Goal: Task Accomplishment & Management: Manage account settings

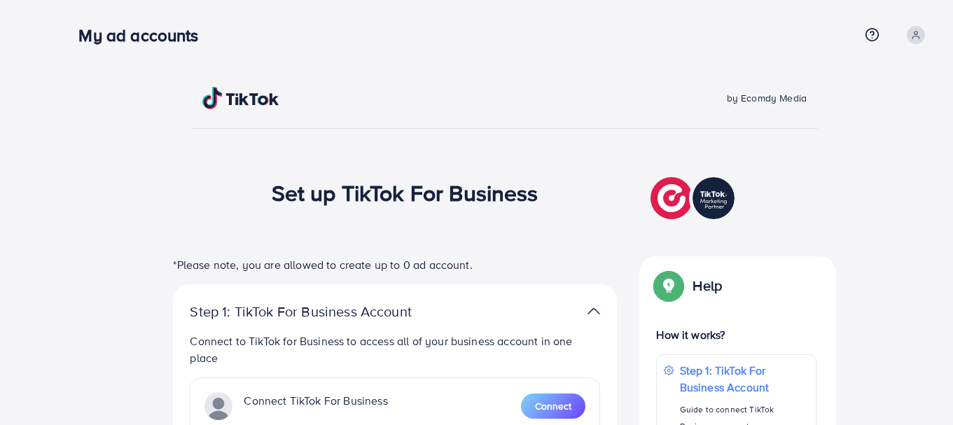
click at [251, 43] on div "My ad accounts" at bounding box center [468, 35] width 781 height 20
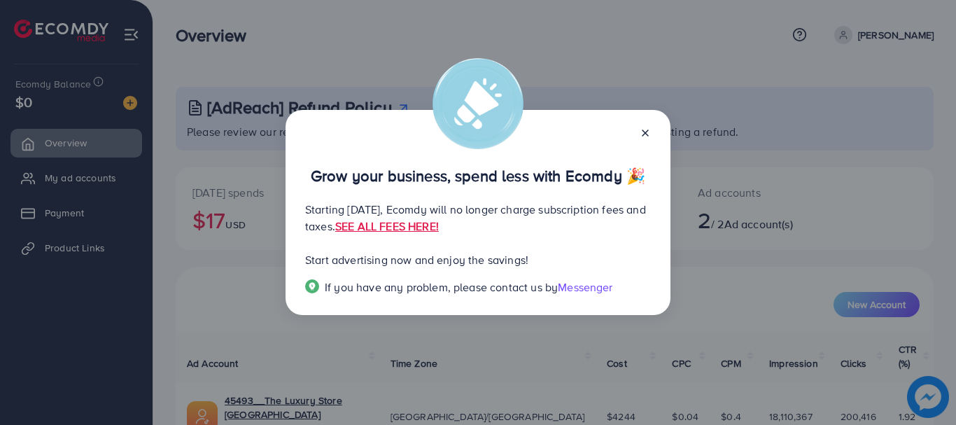
click at [643, 130] on line at bounding box center [646, 133] width 6 height 6
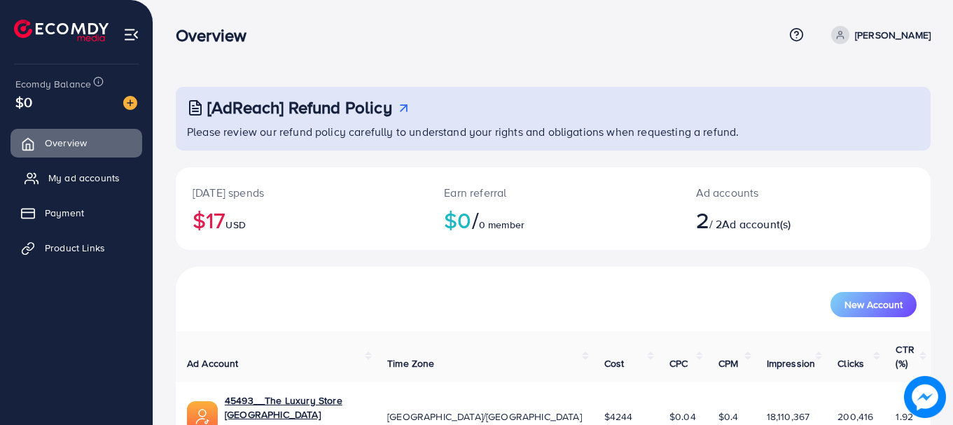
click at [94, 169] on link "My ad accounts" at bounding box center [77, 178] width 132 height 28
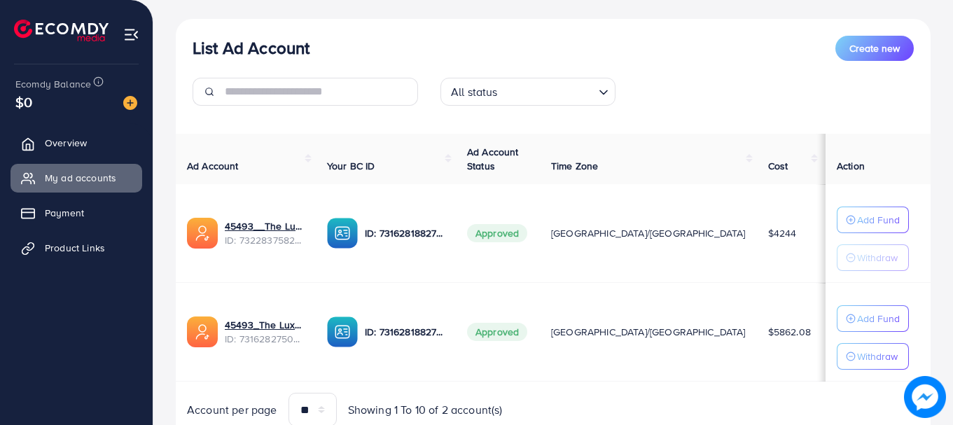
scroll to position [155, 0]
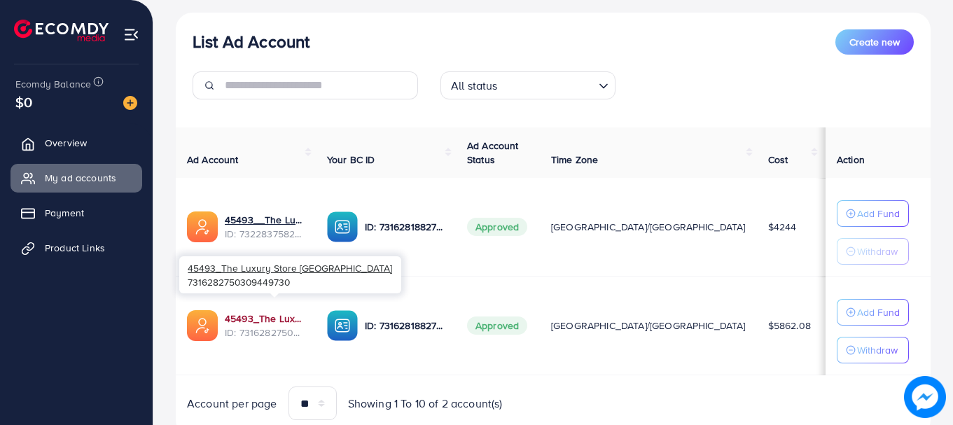
click at [305, 323] on link "45493_The Luxury Store Pakistan_1703454842433" at bounding box center [265, 319] width 80 height 14
